Goal: Check status

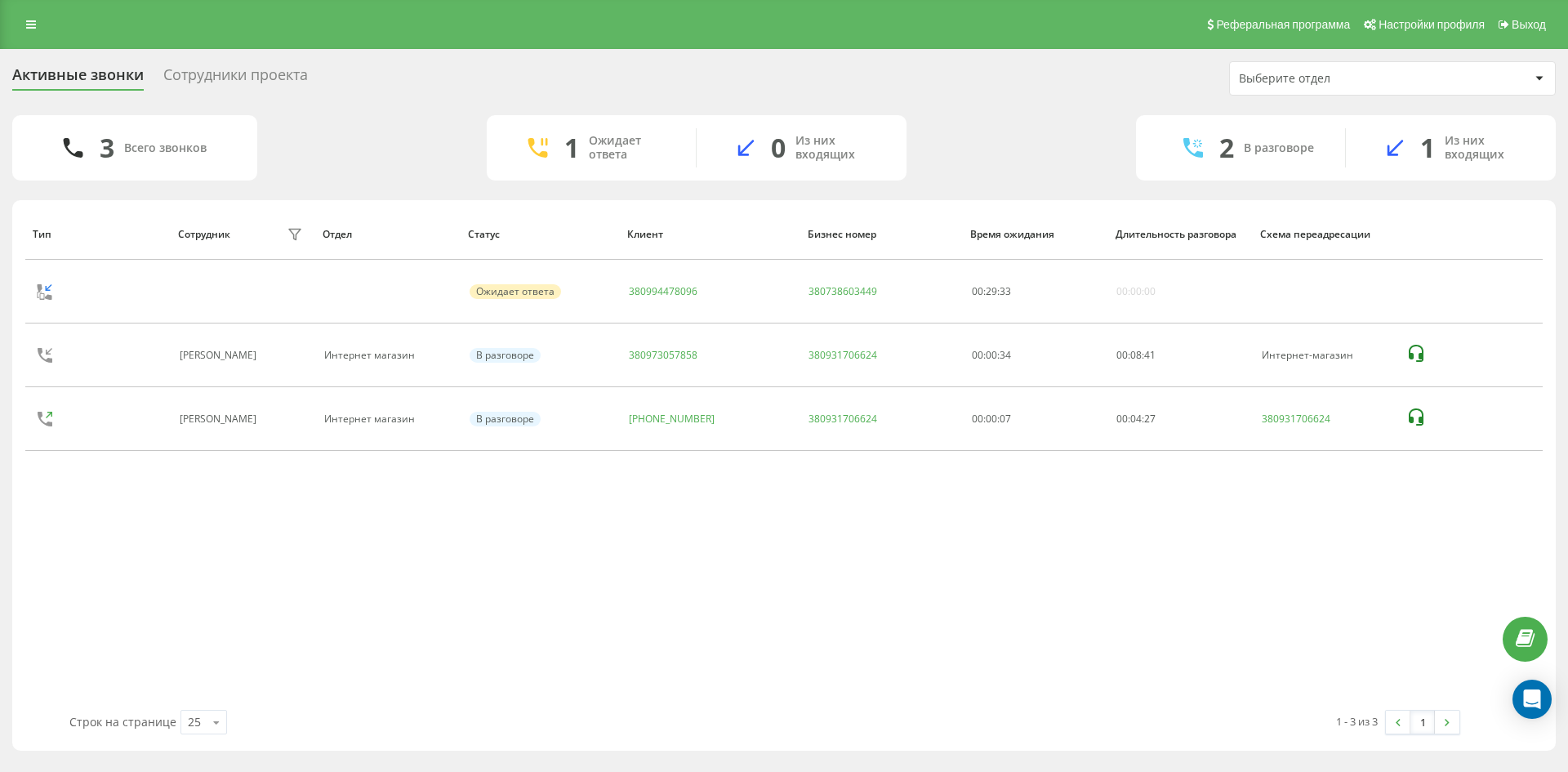
click at [697, 629] on div "Тип Сотрудник фильтра Отдел Статус Клиент Бизнес номер Время ожидания Длительно…" at bounding box center [784, 459] width 1517 height 502
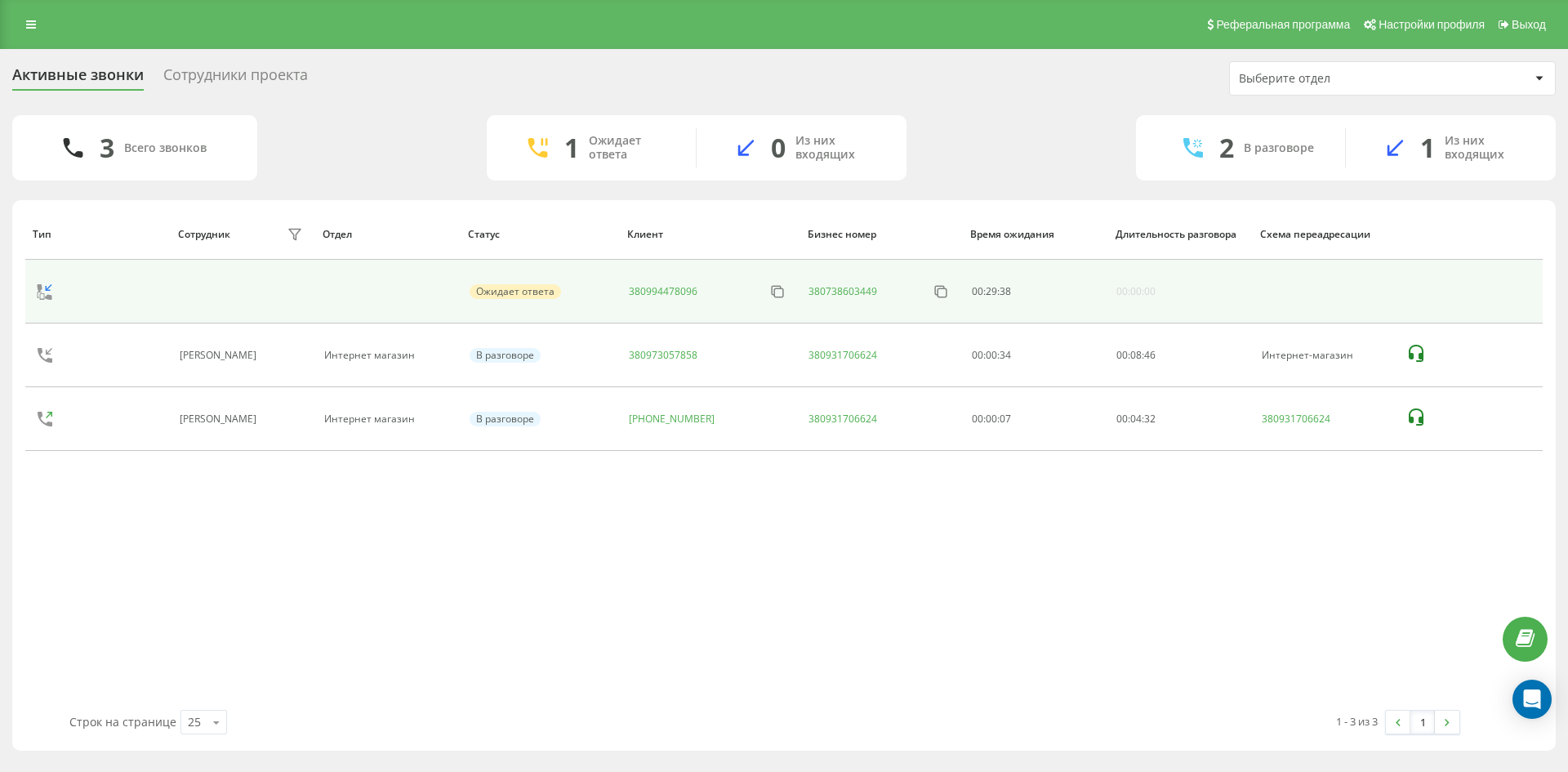
click at [524, 291] on div "Ожидает ответа" at bounding box center [515, 292] width 91 height 15
click at [481, 298] on div "Ожидает ответа" at bounding box center [515, 292] width 91 height 15
click at [990, 289] on span "29" at bounding box center [992, 291] width 12 height 14
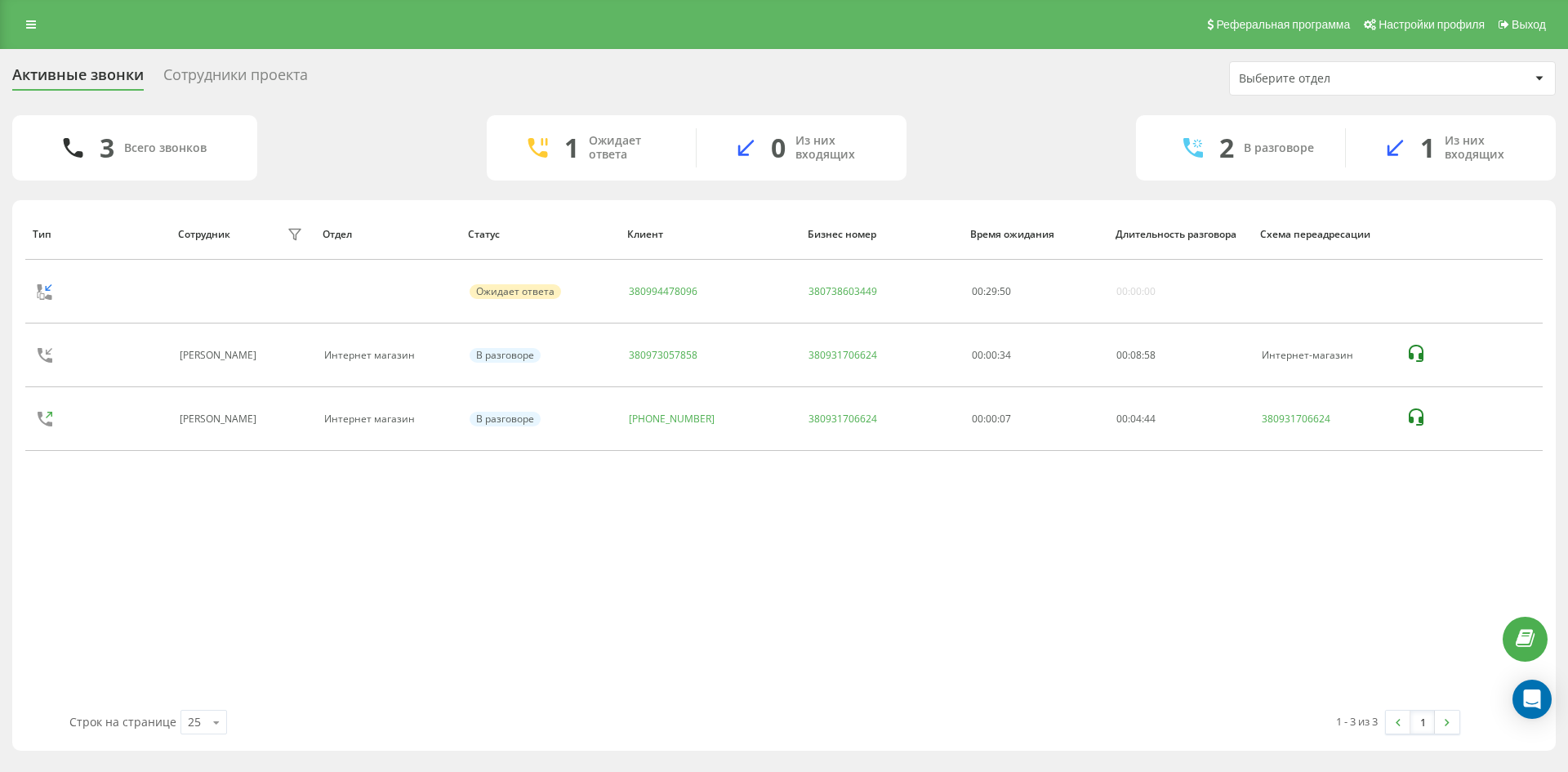
click at [876, 507] on div "Тип Сотрудник фильтра Отдел Статус Клиент Бизнес номер Время ожидания Длительно…" at bounding box center [784, 459] width 1517 height 502
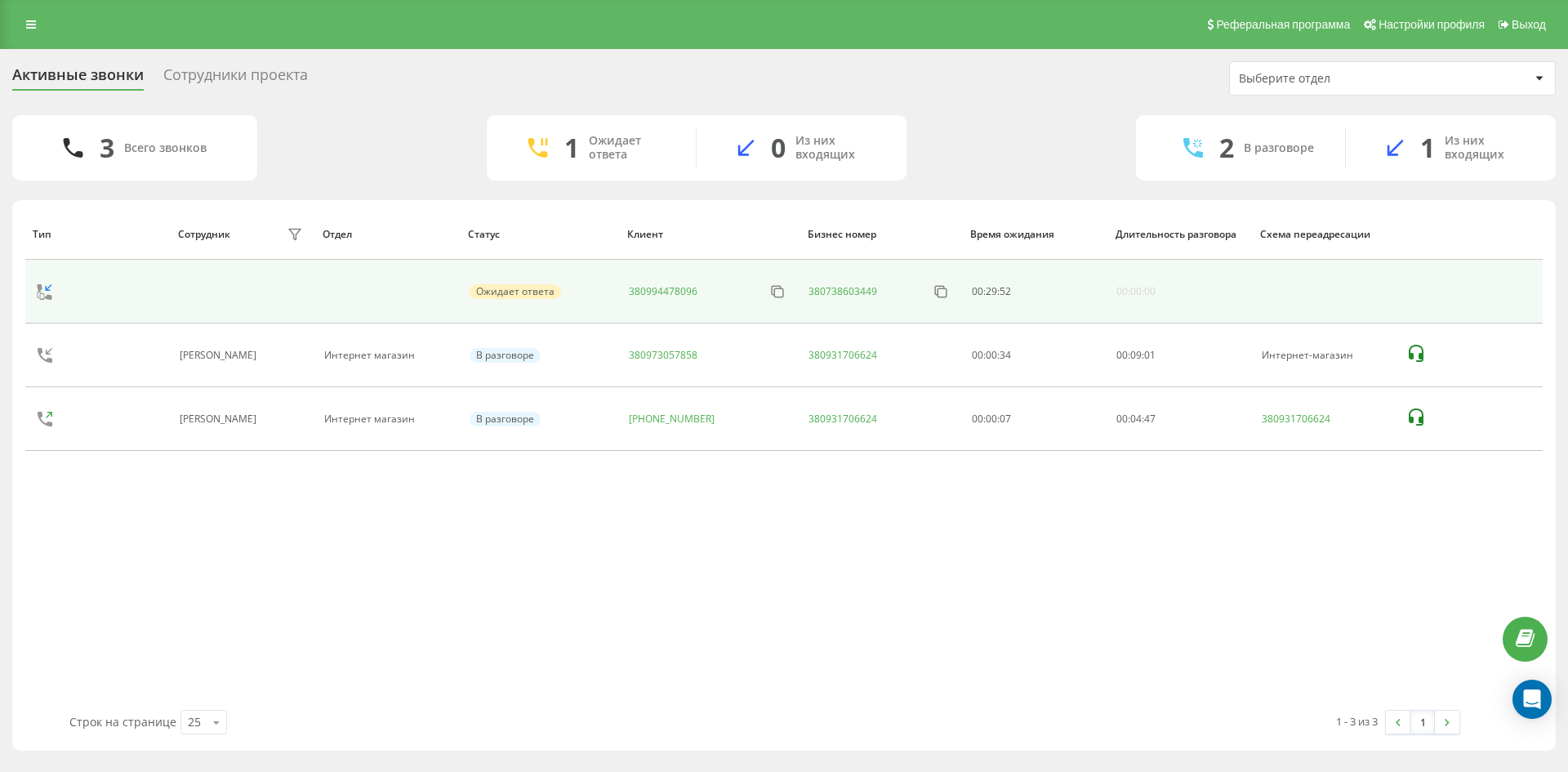
click at [32, 294] on div at bounding box center [45, 291] width 39 height 39
click at [46, 285] on icon at bounding box center [45, 292] width 20 height 20
click at [502, 294] on div "Ожидает ответа" at bounding box center [515, 292] width 91 height 15
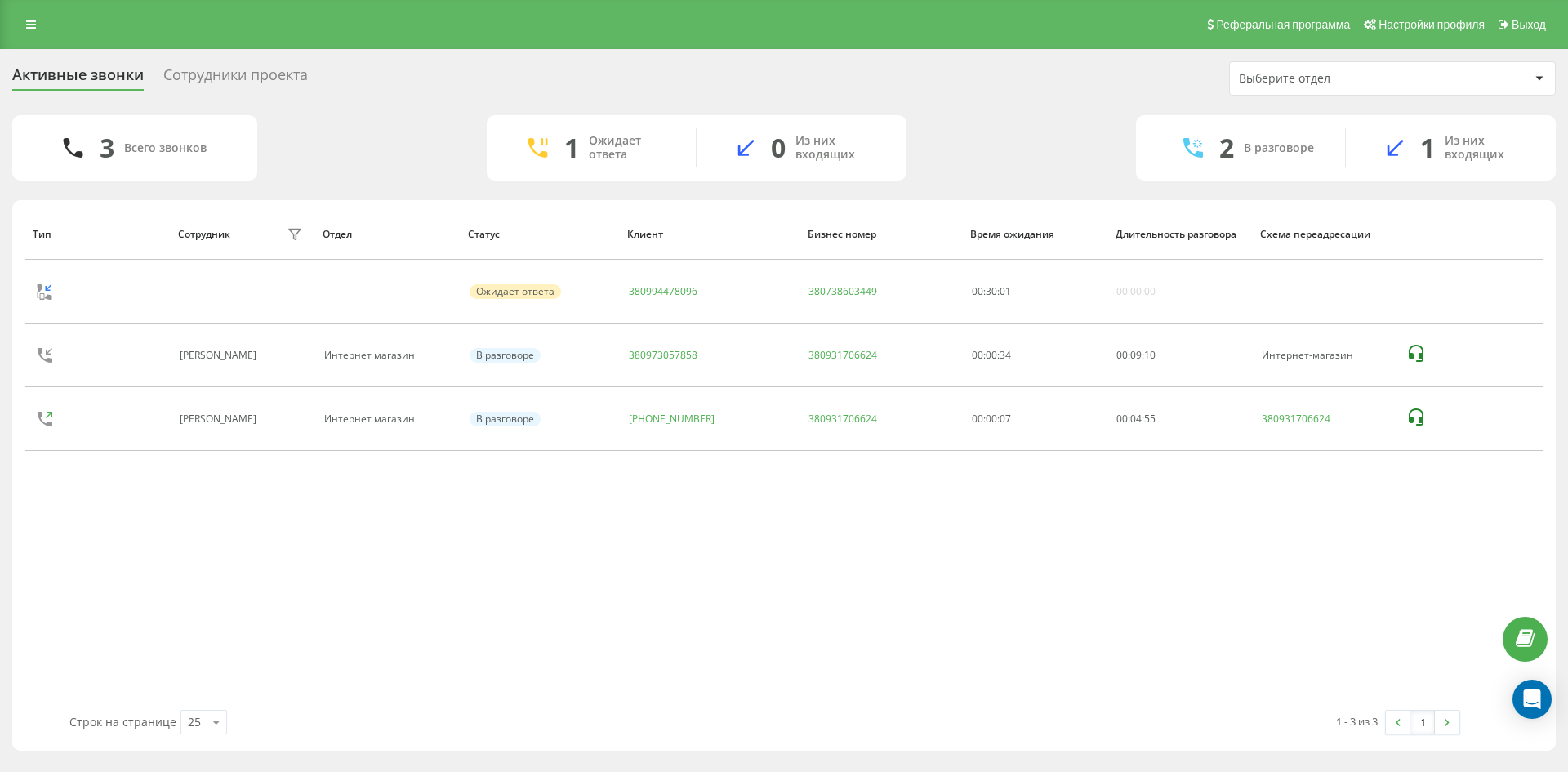
click at [893, 496] on div "Тип Сотрудник фильтра Отдел Статус Клиент Бизнес номер Время ожидания Длительно…" at bounding box center [784, 459] width 1517 height 502
